Goal: Task Accomplishment & Management: Complete application form

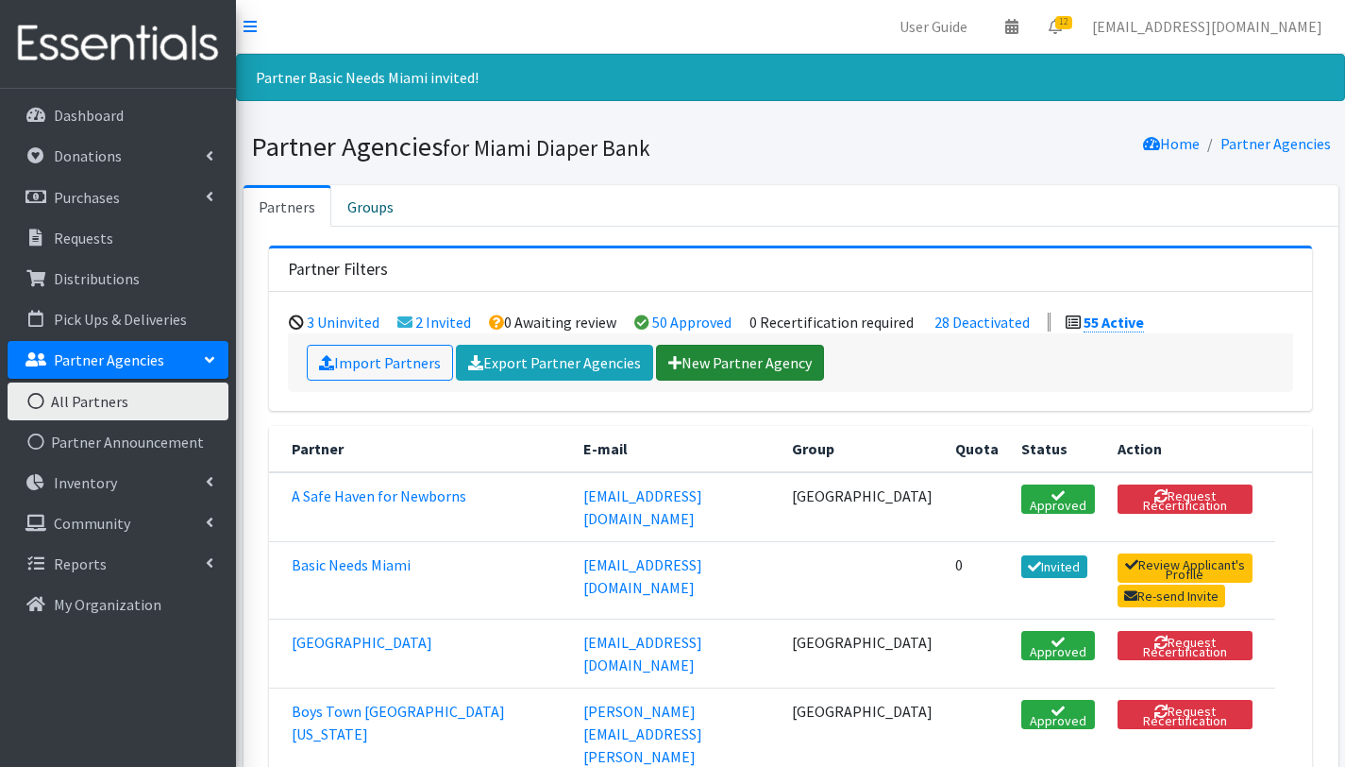
click at [736, 358] on link "New Partner Agency" at bounding box center [740, 363] width 168 height 36
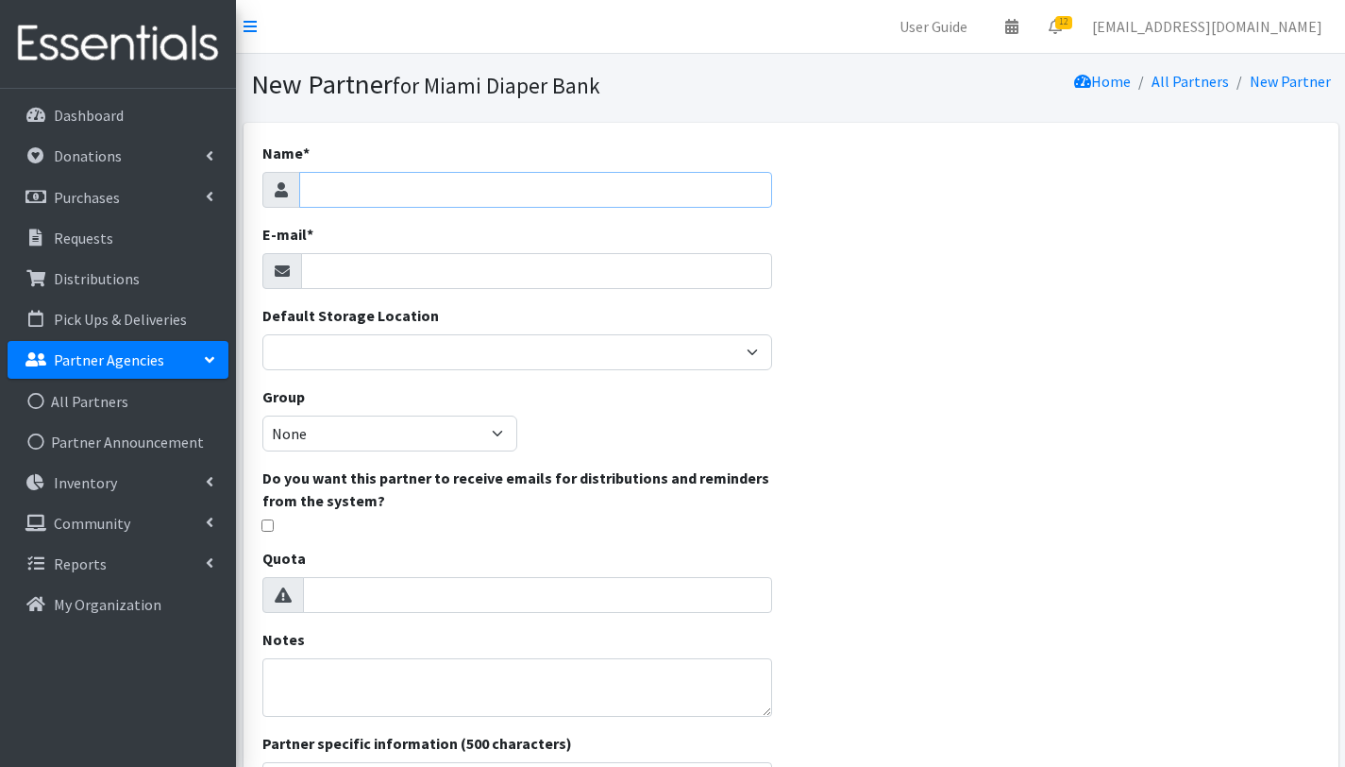
click at [375, 188] on input "Name *" at bounding box center [535, 190] width 473 height 36
type input "305 Pink Pack"
click at [380, 276] on input "E-mail *" at bounding box center [536, 271] width 471 height 36
paste input "rosemary@305pinkpack.org"
type input "rosemary@305pinkpack.org"
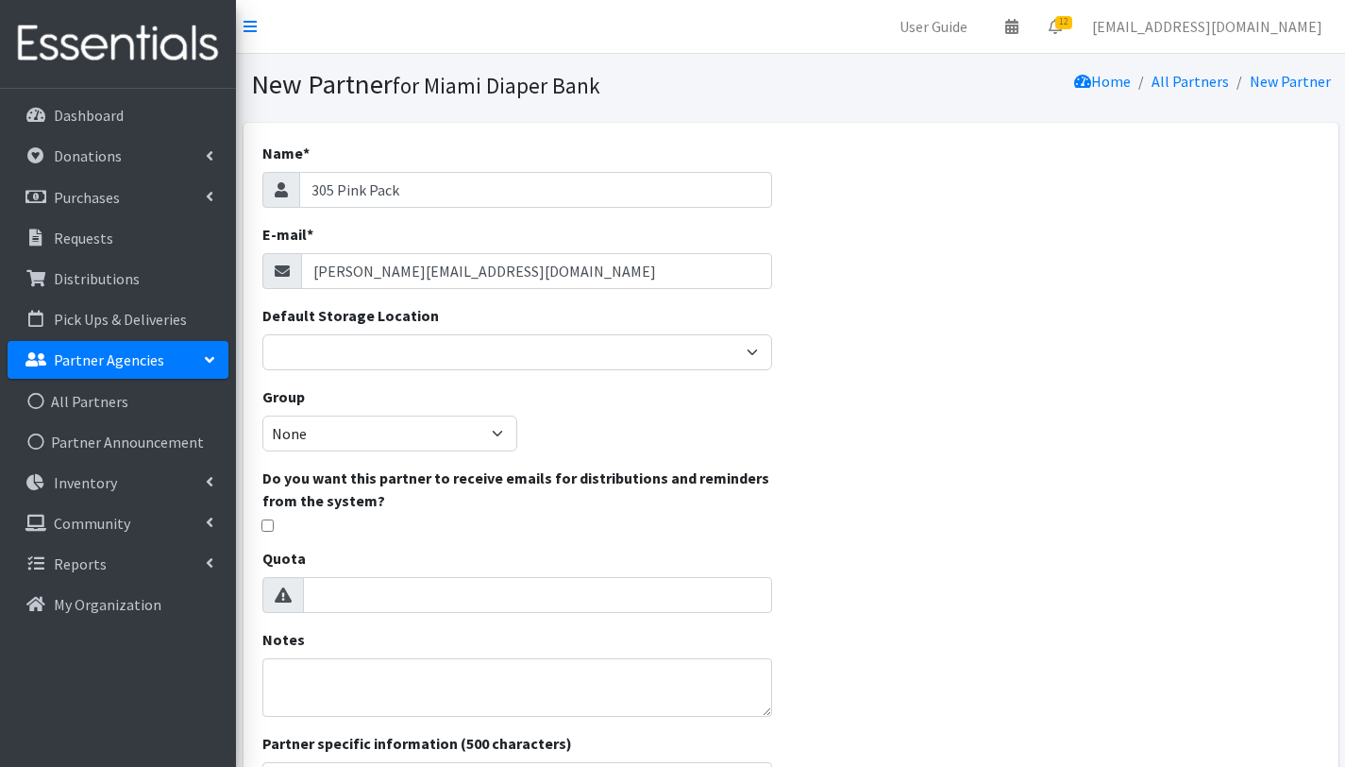
click at [645, 413] on div "Name * 305 Pink Pack E-mail * rosemary@305pinkpack.org Default Storage Location…" at bounding box center [518, 543] width 548 height 840
drag, startPoint x: 753, startPoint y: 590, endPoint x: 758, endPoint y: 606, distance: 16.7
click at [753, 590] on input "1" at bounding box center [537, 595] width 469 height 36
type input "0"
click at [753, 599] on input "0" at bounding box center [537, 595] width 469 height 36
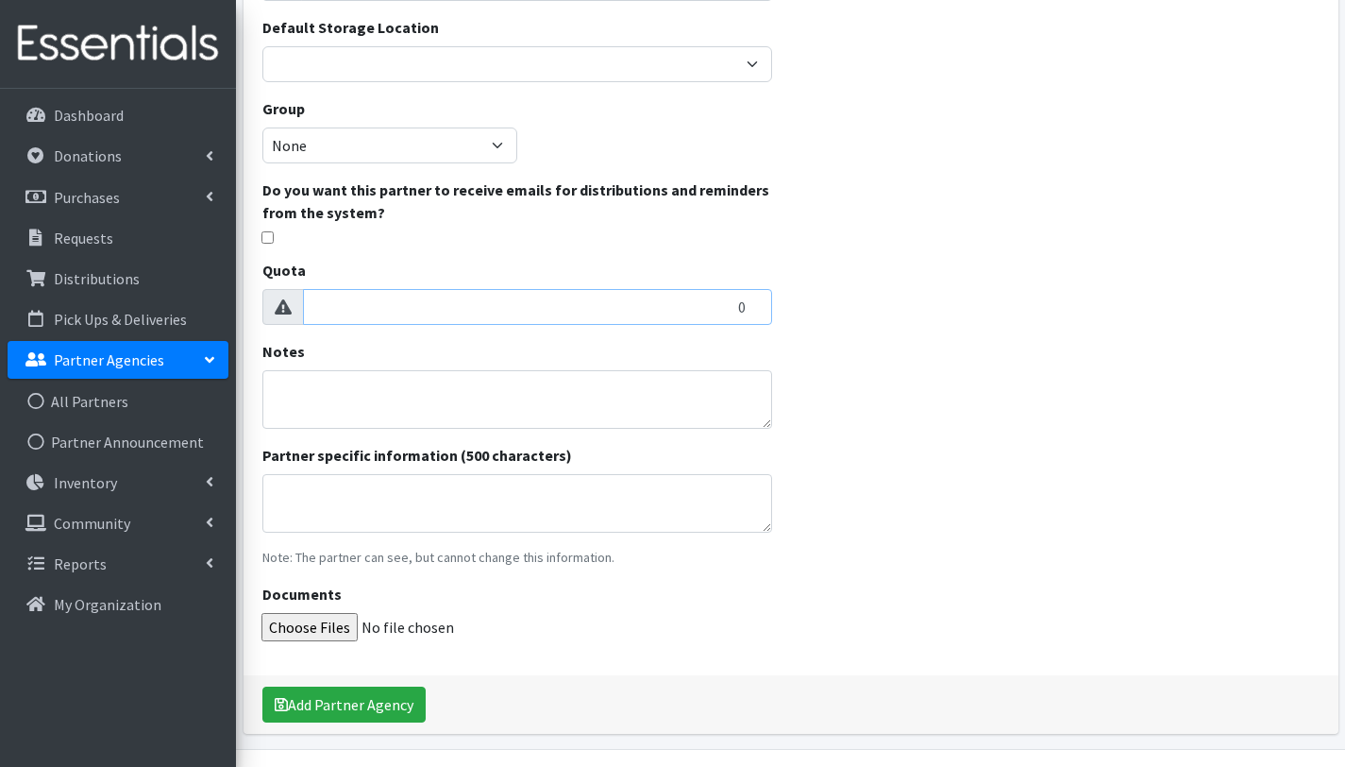
scroll to position [292, 0]
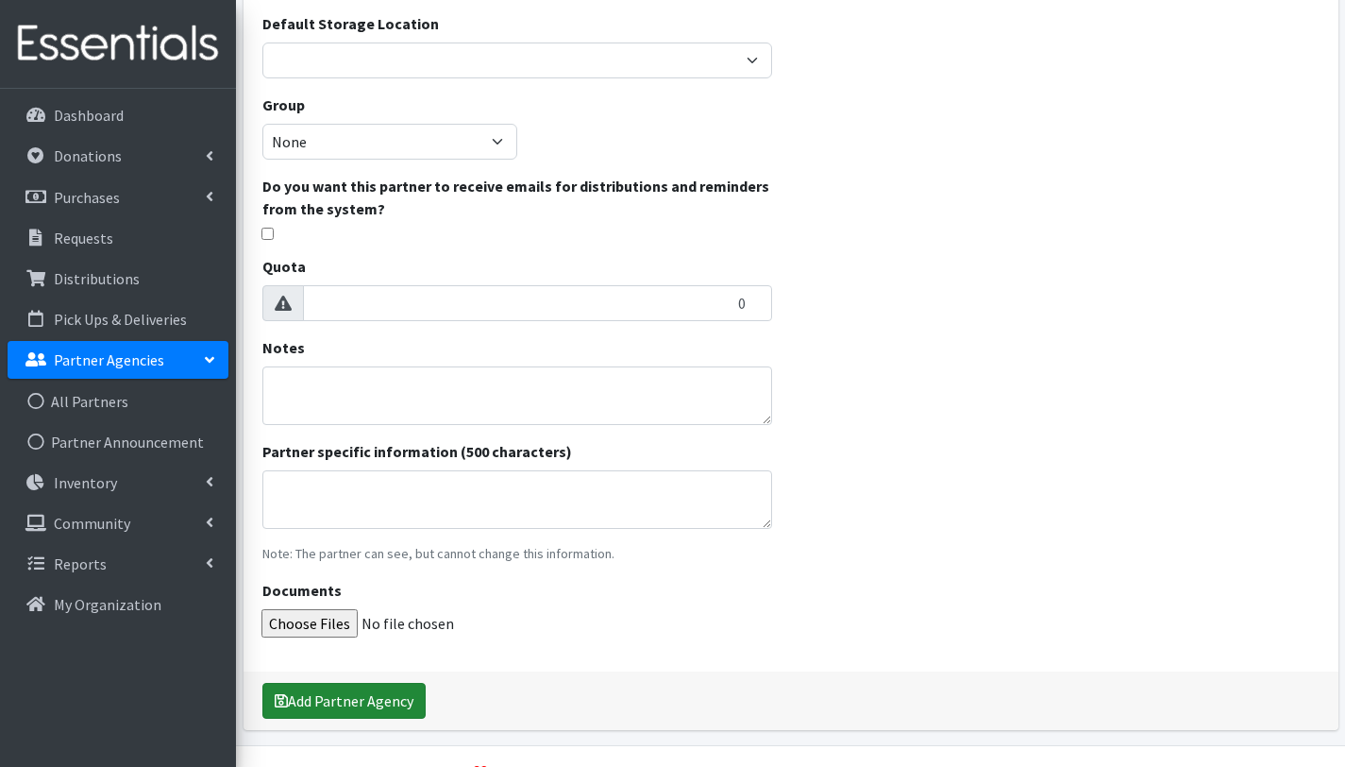
click at [342, 699] on button "Add Partner Agency" at bounding box center [343, 701] width 163 height 36
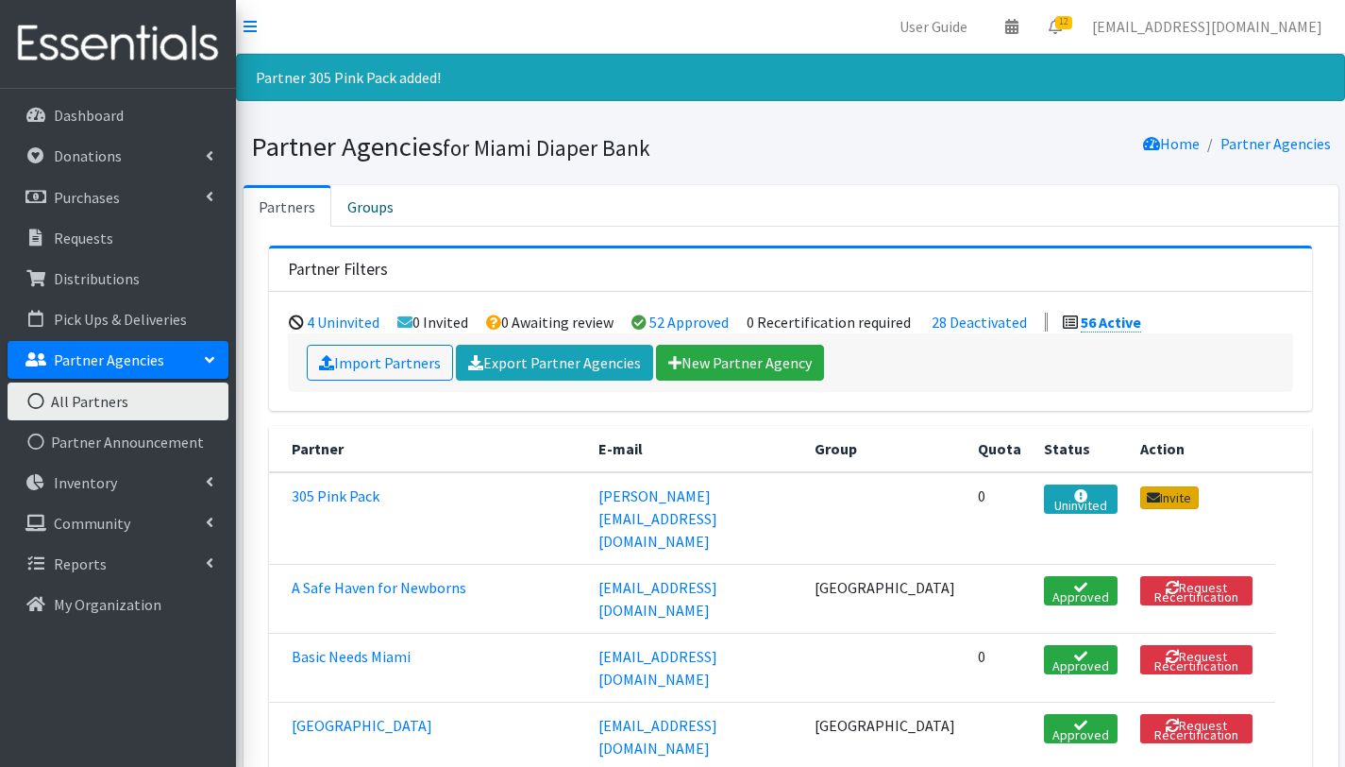
click at [1193, 498] on link "Invite" at bounding box center [1169, 497] width 59 height 23
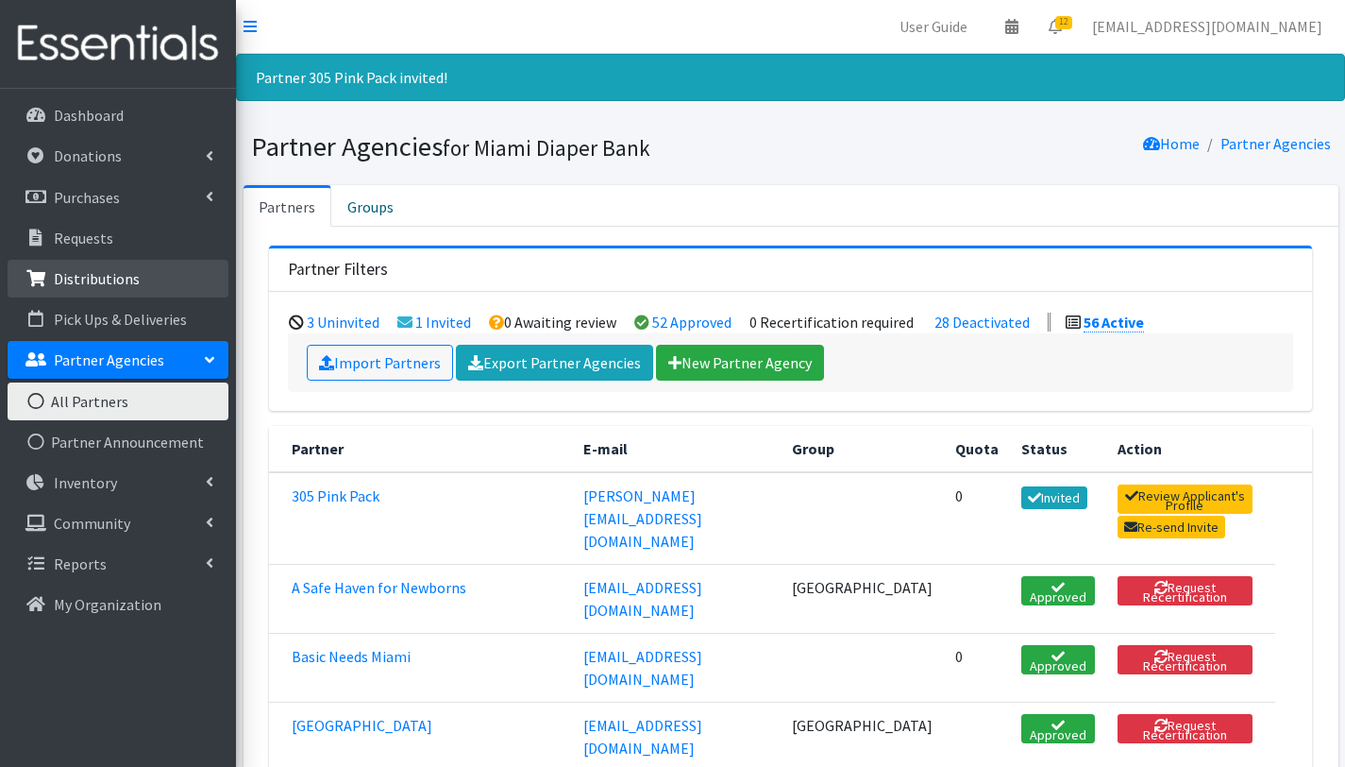
click at [110, 273] on p "Distributions" at bounding box center [97, 278] width 86 height 19
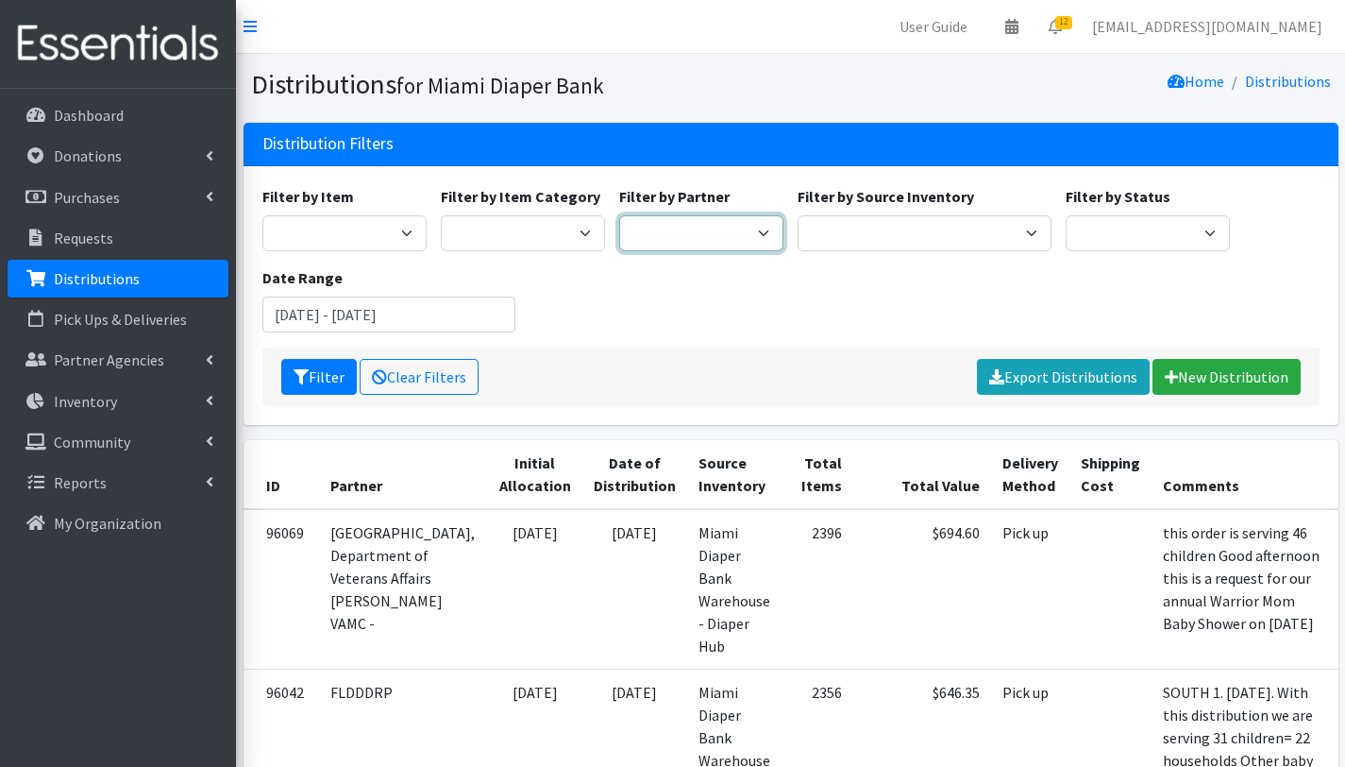
click at [714, 233] on select "305 Pink Pack A Safe Haven for Newborns Basic Needs Miami Belafonte TACOLCY Cen…" at bounding box center [701, 233] width 164 height 36
select select "2812"
click at [619, 215] on select "305 Pink Pack A Safe Haven for Newborns Basic Needs Miami Belafonte TACOLCY Cen…" at bounding box center [701, 233] width 164 height 36
click at [313, 372] on button "Filter" at bounding box center [319, 377] width 76 height 36
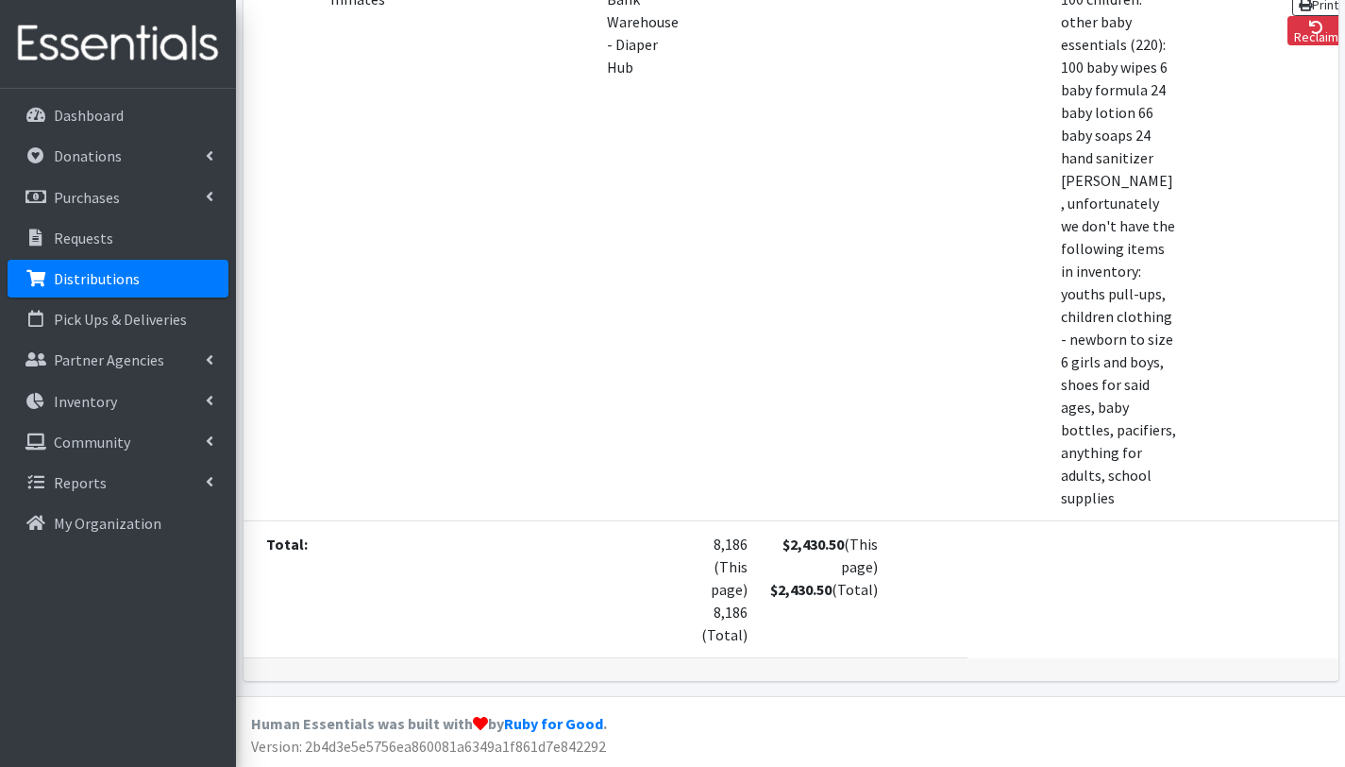
scroll to position [1365, 0]
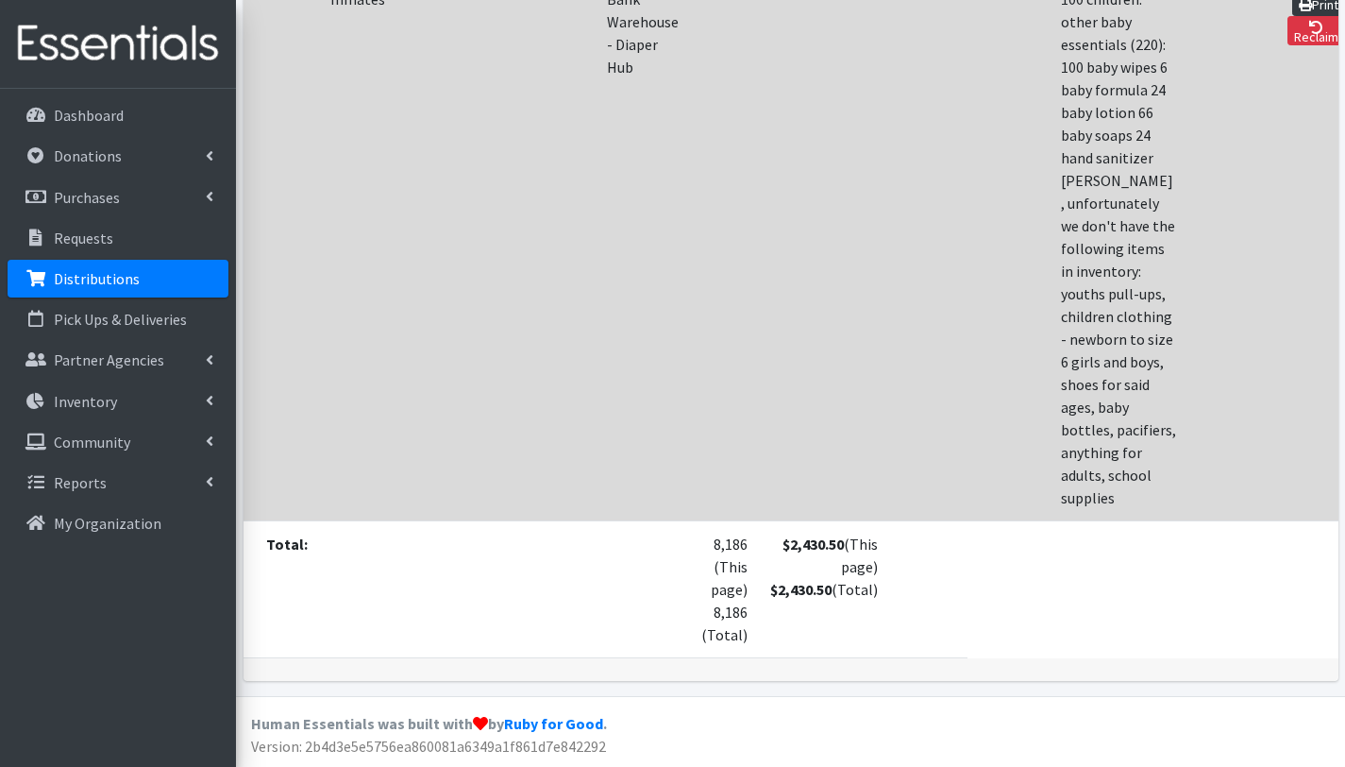
click at [1299, 11] on icon at bounding box center [1305, 4] width 13 height 13
